Goal: Task Accomplishment & Management: Complete application form

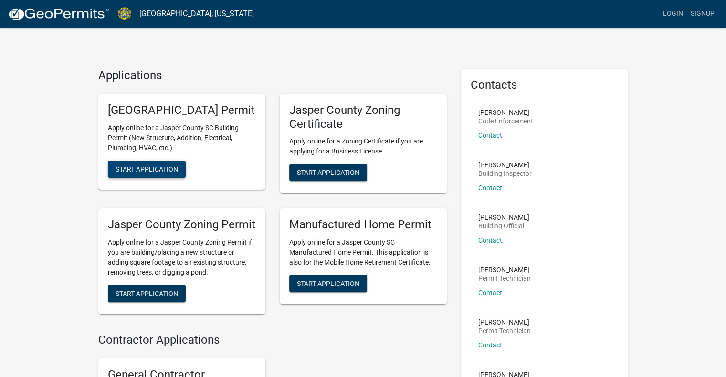
click at [157, 173] on span "Start Application" at bounding box center [146, 169] width 62 height 8
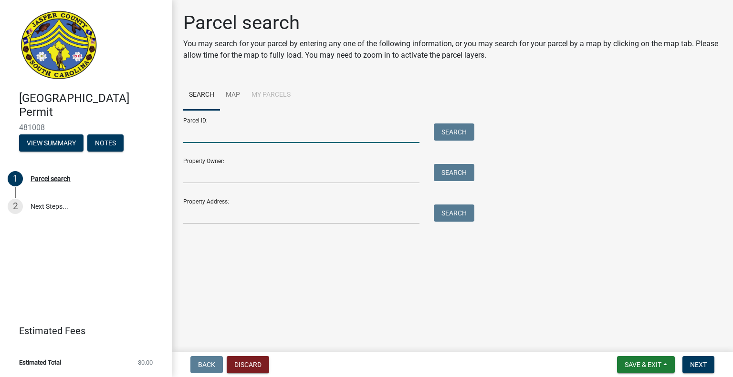
click at [293, 130] on input "Parcel ID:" at bounding box center [301, 134] width 236 height 20
click at [298, 136] on input "Parcel ID:" at bounding box center [301, 134] width 236 height 20
type input "0673700048"
click at [441, 131] on button "Search" at bounding box center [454, 132] width 41 height 17
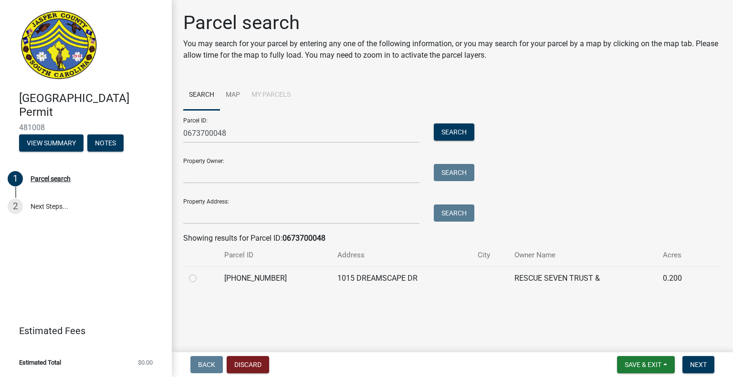
click at [200, 273] on label at bounding box center [200, 273] width 0 height 0
click at [200, 279] on input "radio" at bounding box center [203, 276] width 6 height 6
radio input "true"
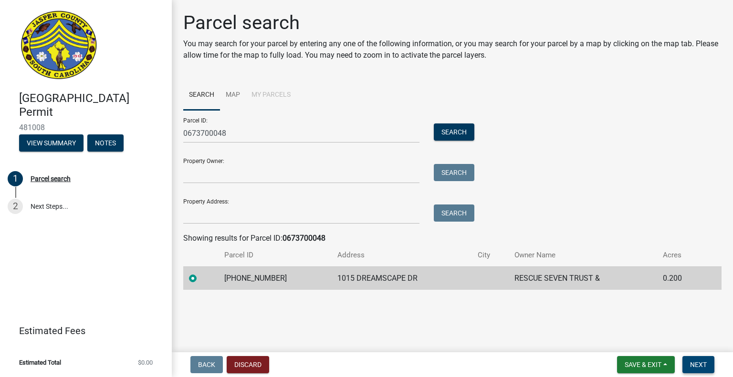
click at [693, 364] on span "Next" at bounding box center [698, 365] width 17 height 8
